Goal: Navigation & Orientation: Find specific page/section

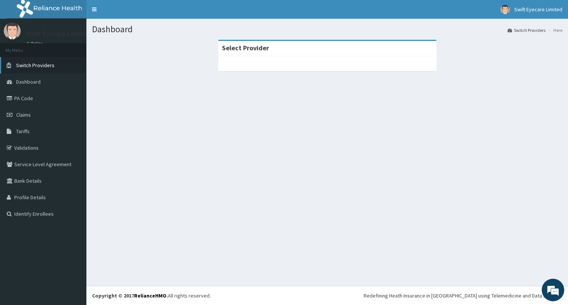
click at [38, 63] on span "Switch Providers" at bounding box center [35, 65] width 38 height 7
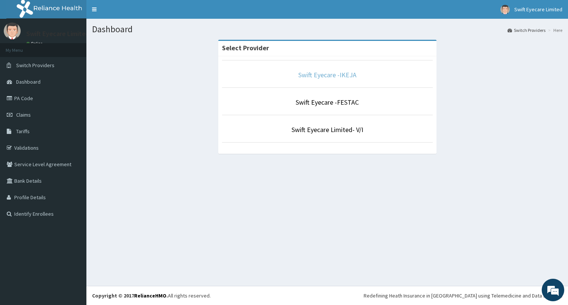
click at [319, 79] on link "Swift Eyecare -IKEJA" at bounding box center [327, 75] width 58 height 9
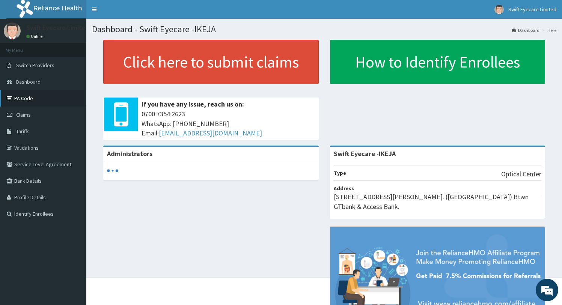
click at [37, 100] on link "PA Code" at bounding box center [43, 98] width 86 height 17
